Goal: Navigation & Orientation: Find specific page/section

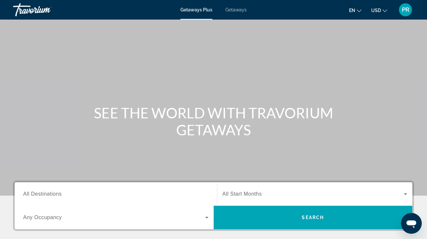
click at [41, 11] on div "Travorium" at bounding box center [45, 9] width 65 height 17
click at [206, 12] on span "Getaways Plus" at bounding box center [196, 9] width 32 height 5
click at [63, 193] on input "Destination All Destinations" at bounding box center [115, 195] width 185 height 8
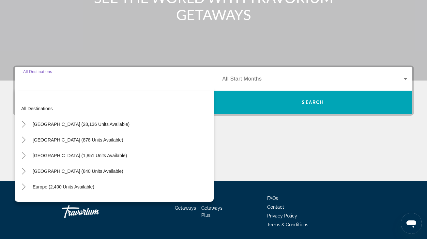
scroll to position [137, 0]
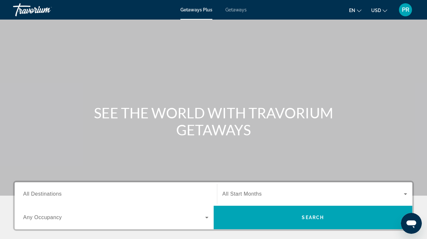
scroll to position [0, 0]
click at [233, 8] on span "Getaways" at bounding box center [235, 9] width 21 height 5
click at [43, 9] on div "Travorium" at bounding box center [45, 9] width 65 height 17
